Goal: Task Accomplishment & Management: Manage account settings

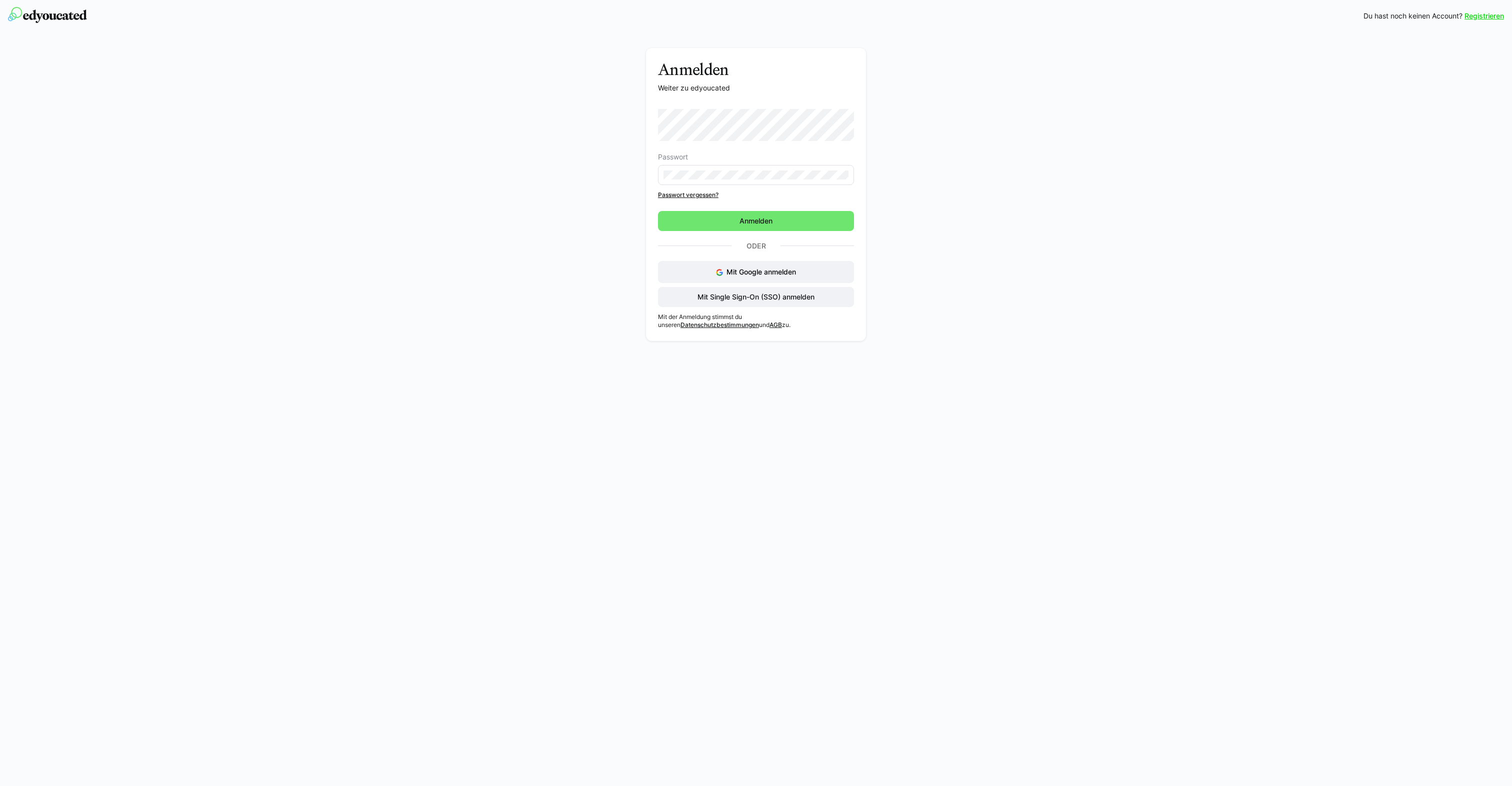
click at [566, 230] on div "Anmelden Weiter zu edyoucated Passwort Passwort vergessen? Anmelden Oder Mit Go…" at bounding box center [756, 197] width 564 height 298
click at [752, 216] on span "Anmelden" at bounding box center [756, 220] width 36 height 10
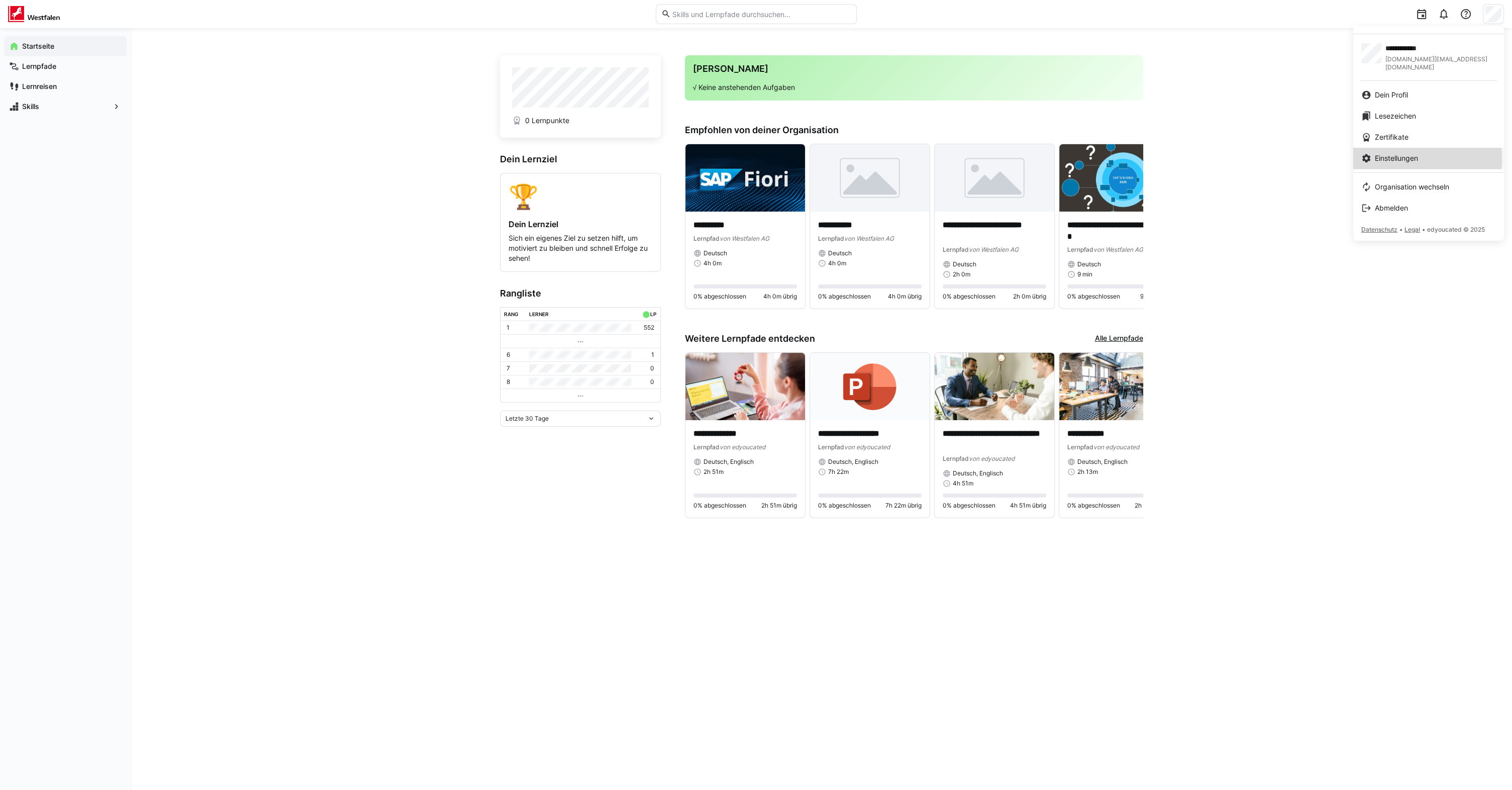
click at [1404, 153] on span "Einstellungen" at bounding box center [1396, 158] width 43 height 10
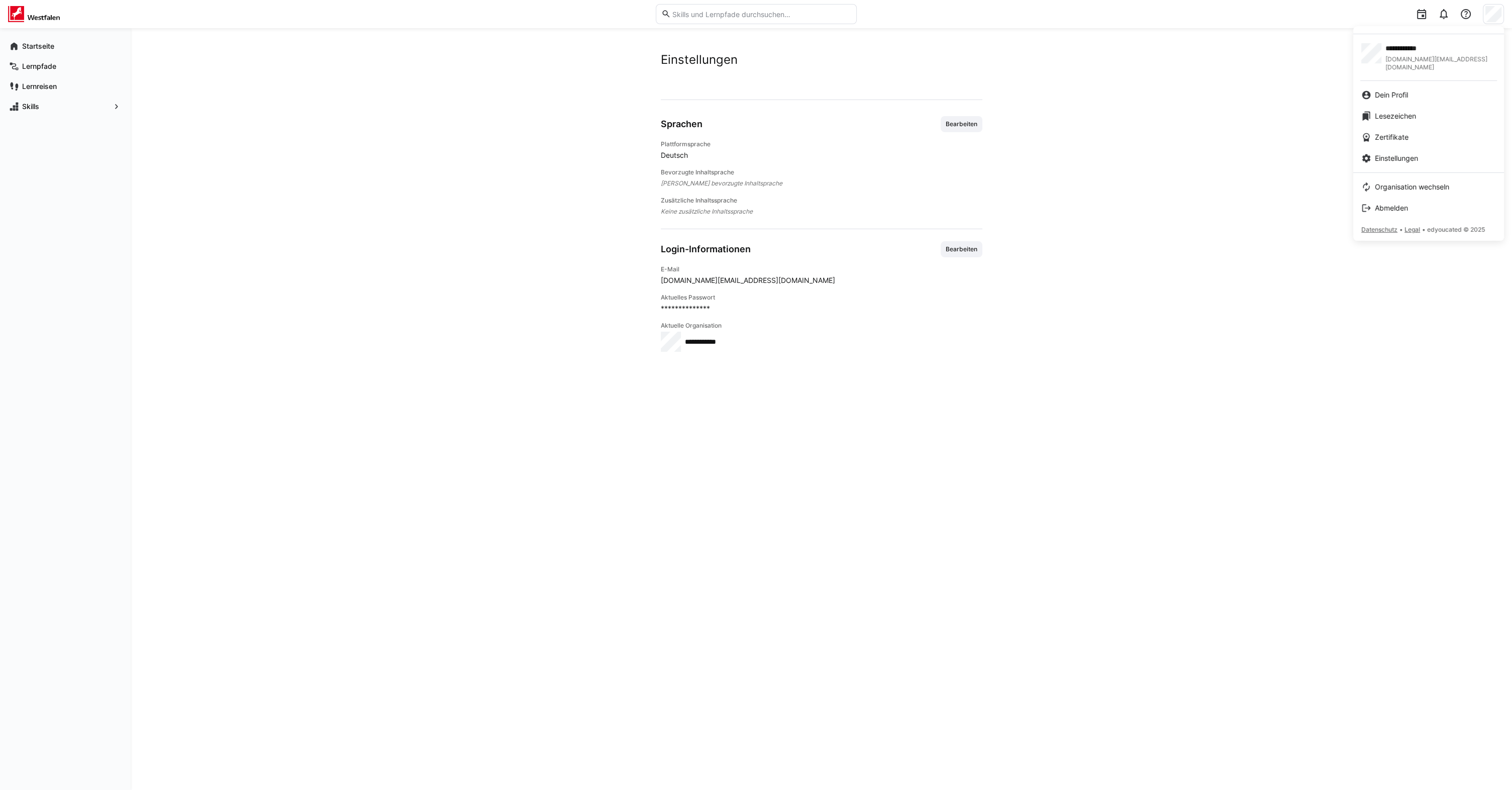
click at [179, 294] on div at bounding box center [756, 395] width 1512 height 790
